Goal: Transaction & Acquisition: Purchase product/service

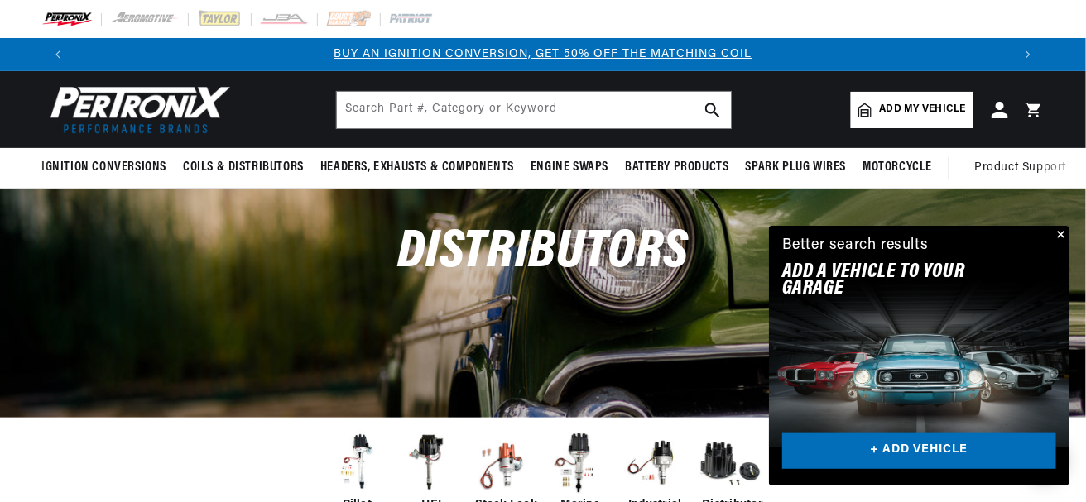
click at [1059, 233] on button "Close" at bounding box center [1059, 236] width 20 height 20
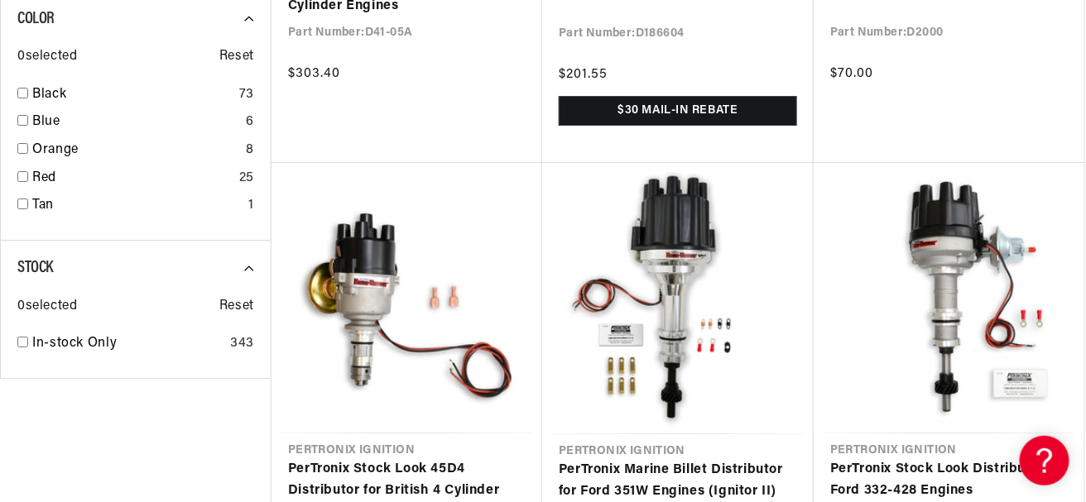
scroll to position [2069, 0]
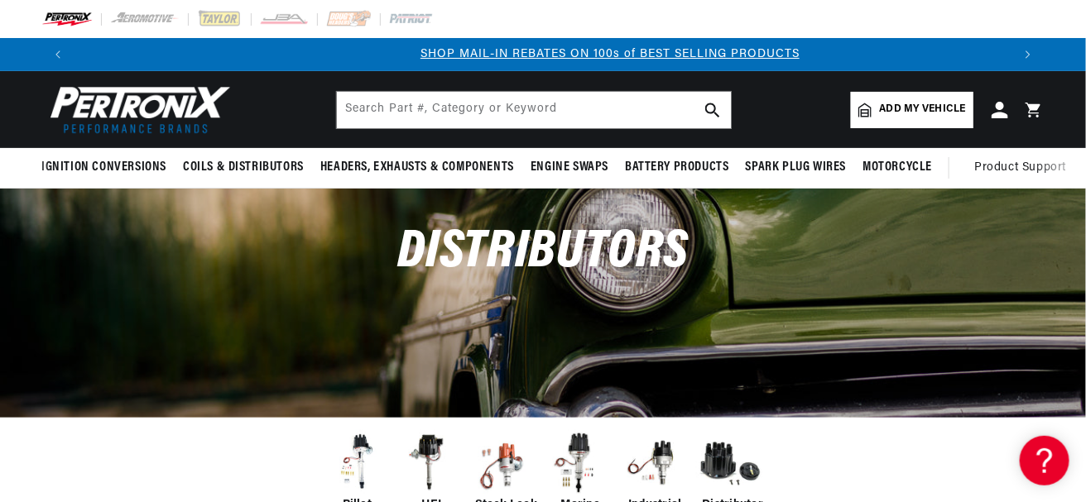
scroll to position [0, 937]
click at [930, 109] on span "Add my vehicle" at bounding box center [923, 110] width 86 height 16
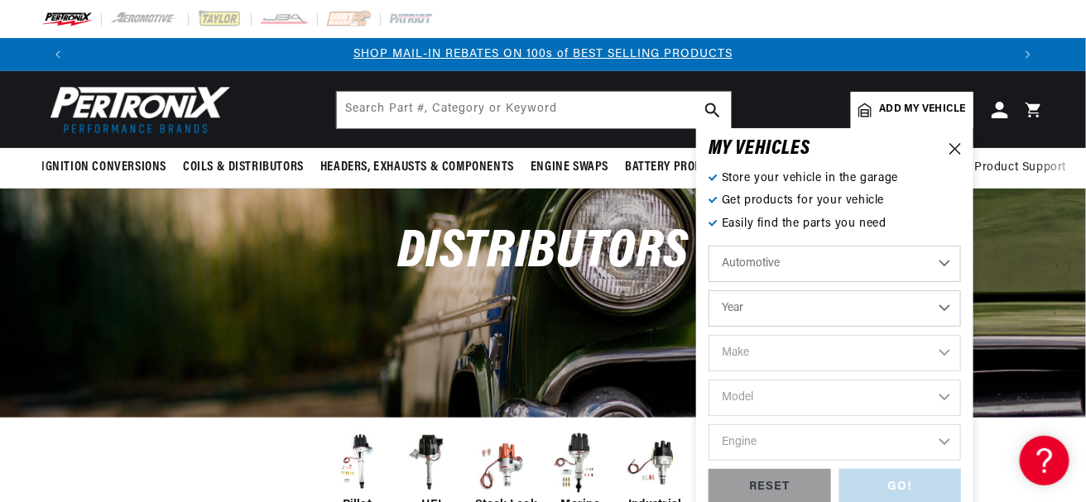
click at [785, 313] on select "Year [DATE] 2021 2020 2019 2018 2017 2016 2015 2014 2013 2012 2011 2010 2009 20…" at bounding box center [834, 309] width 252 height 36
select select "1973"
click at [708, 291] on select "Year [DATE] 2021 2020 2019 2018 2017 2016 2015 2014 2013 2012 2011 2010 2009 20…" at bounding box center [834, 309] width 252 height 36
select select "1973"
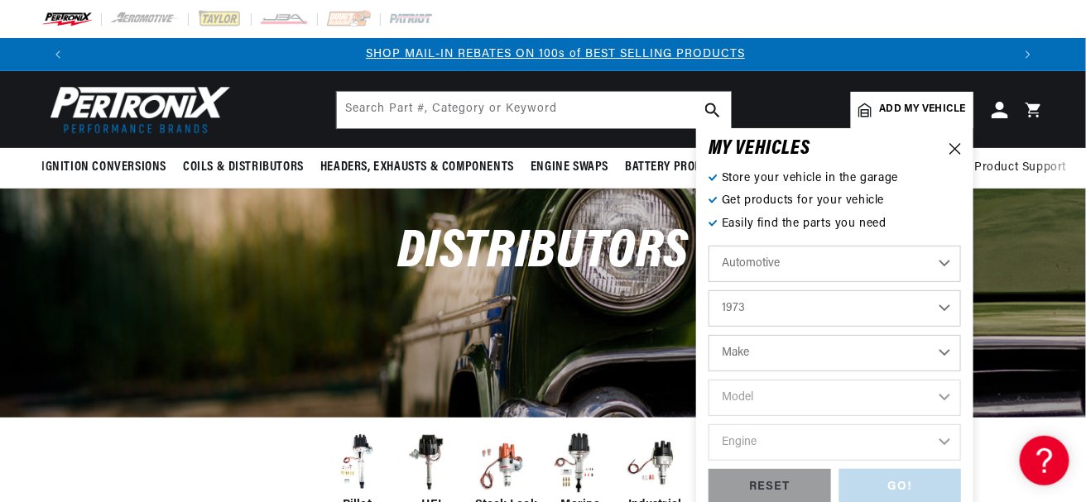
scroll to position [0, 937]
click at [758, 344] on select "Make Alfa Romeo American Motors Aston [PERSON_NAME] Audi [GEOGRAPHIC_DATA] Avan…" at bounding box center [834, 353] width 252 height 36
select select "Ford"
click at [708, 335] on select "Make Alfa Romeo American Motors Aston [PERSON_NAME] Audi [GEOGRAPHIC_DATA] Avan…" at bounding box center [834, 353] width 252 height 36
select select "Ford"
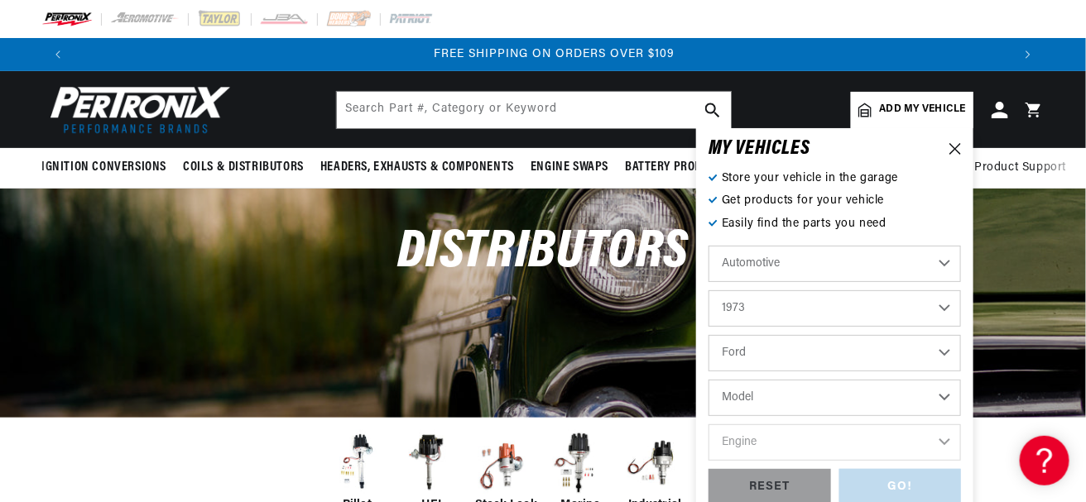
scroll to position [0, 1874]
click at [764, 403] on select "Model Bronco Country Sedan Country Squire Courier Custom 500 E-100 Econoline E-…" at bounding box center [834, 398] width 252 height 36
select select "Mustang"
click at [708, 380] on select "Model Bronco Country Sedan Country Squire Courier Custom 500 E-100 Econoline E-…" at bounding box center [834, 398] width 252 height 36
select select "Mustang"
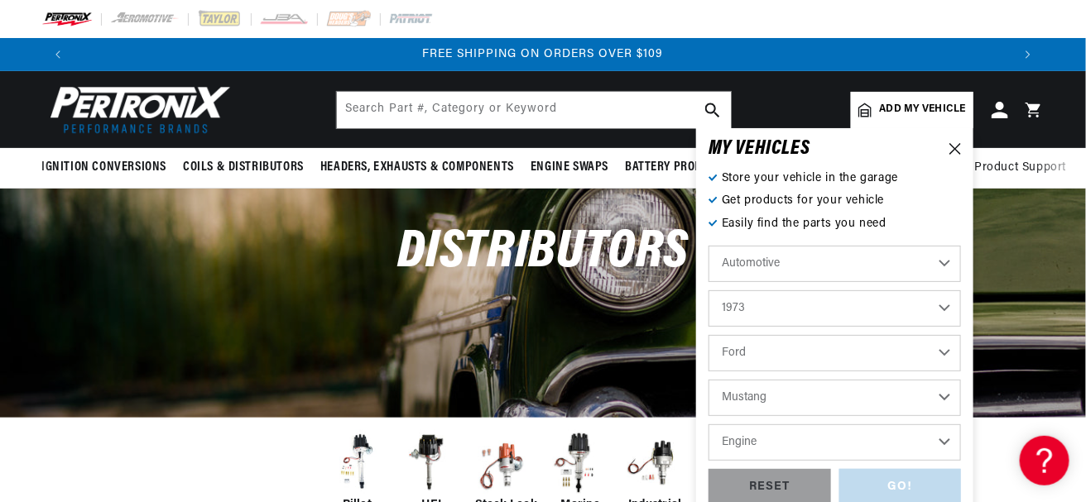
click at [817, 439] on select "Engine 200cid / 3.3L 250cid / 4.1L 289cid / 4.7L 302cid / 5.0L 351cid / 5.8L 35…" at bounding box center [834, 443] width 252 height 36
select select "351cid-5.8L"
click at [708, 425] on select "Engine 200cid / 3.3L 250cid / 4.1L 289cid / 4.7L 302cid / 5.0L 351cid / 5.8L 35…" at bounding box center [834, 443] width 252 height 36
select select "351cid-5.8L"
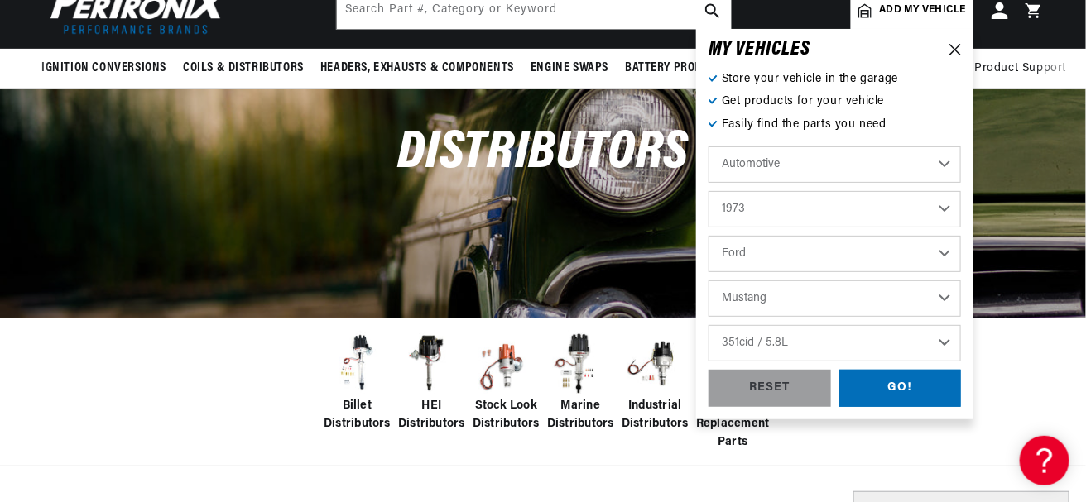
scroll to position [166, 0]
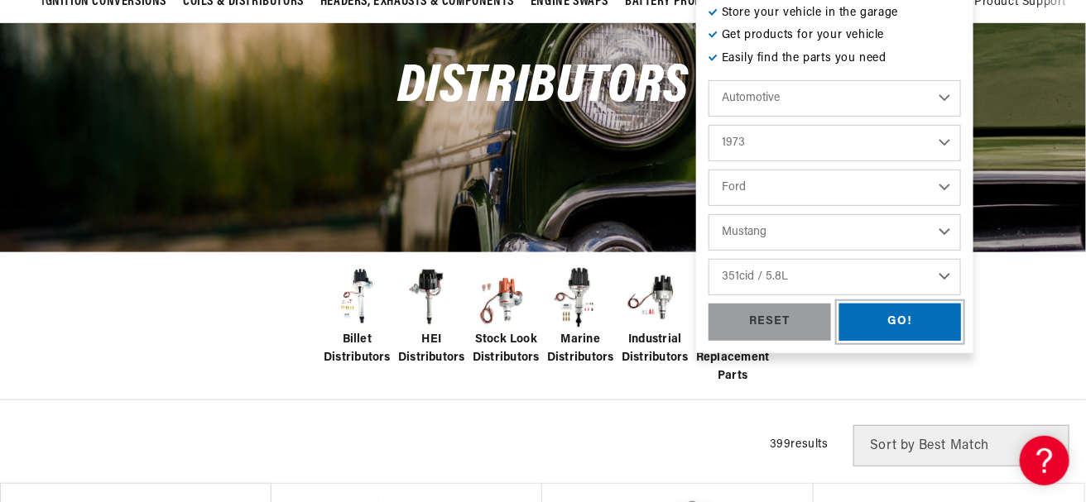
click at [908, 323] on div "GO!" at bounding box center [900, 322] width 122 height 37
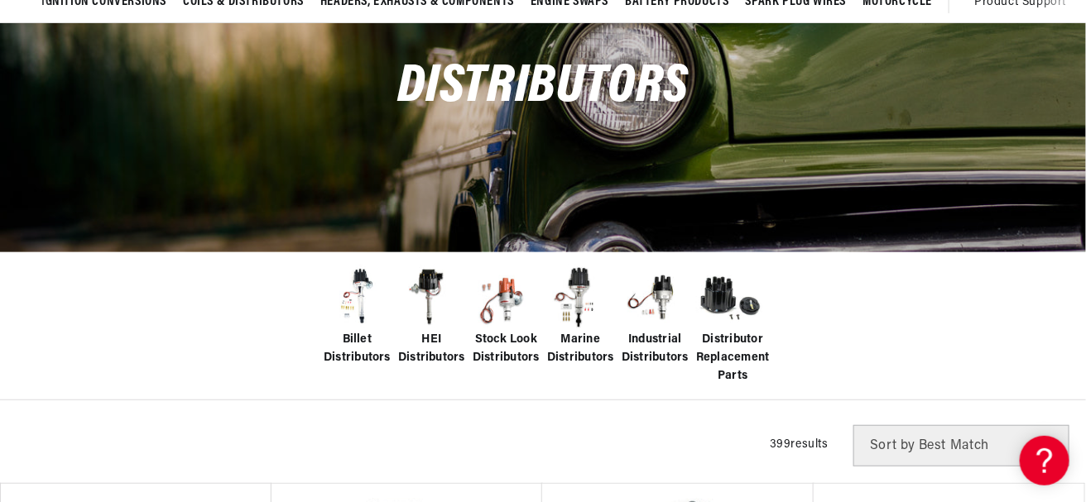
scroll to position [0, 937]
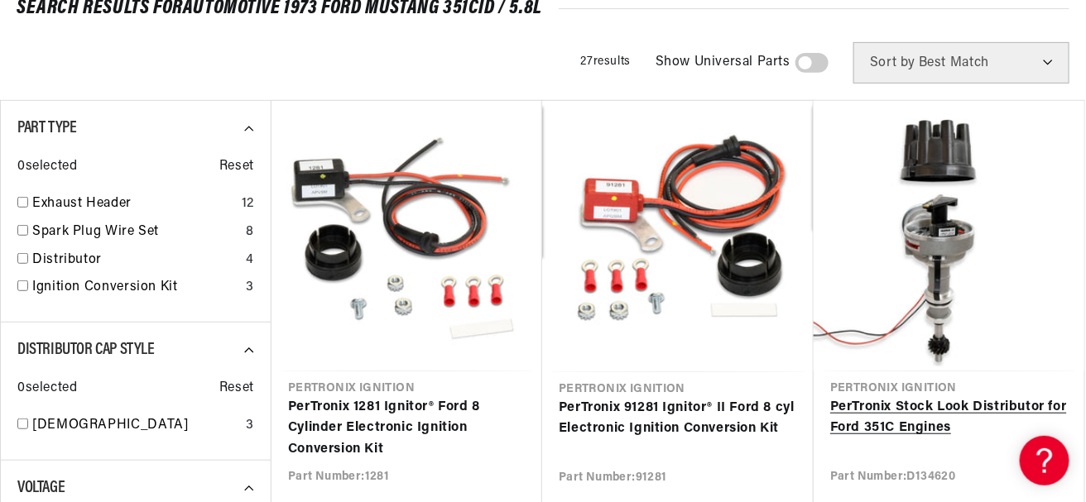
scroll to position [248, 0]
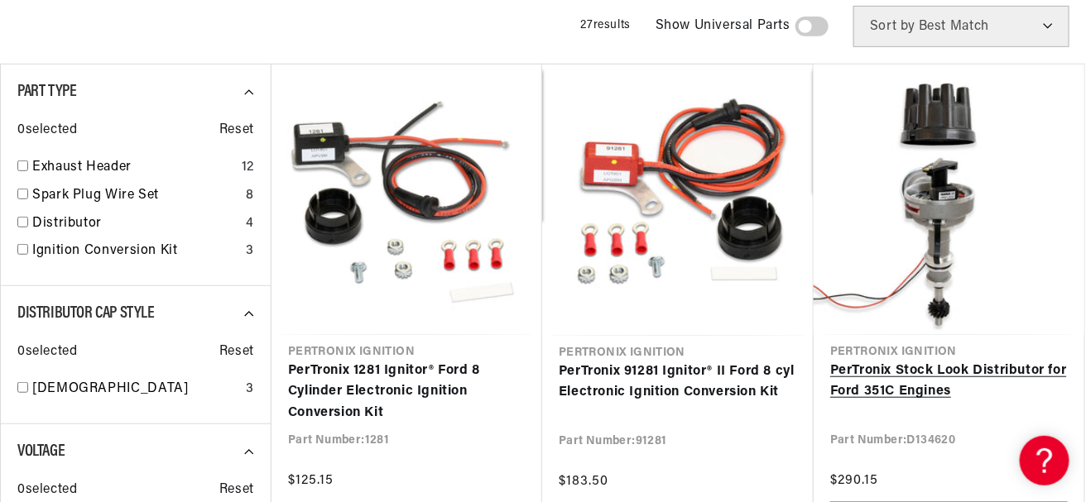
click at [988, 368] on link "PerTronix Stock Look Distributor for Ford 351C Engines" at bounding box center [949, 382] width 238 height 42
